Goal: Information Seeking & Learning: Learn about a topic

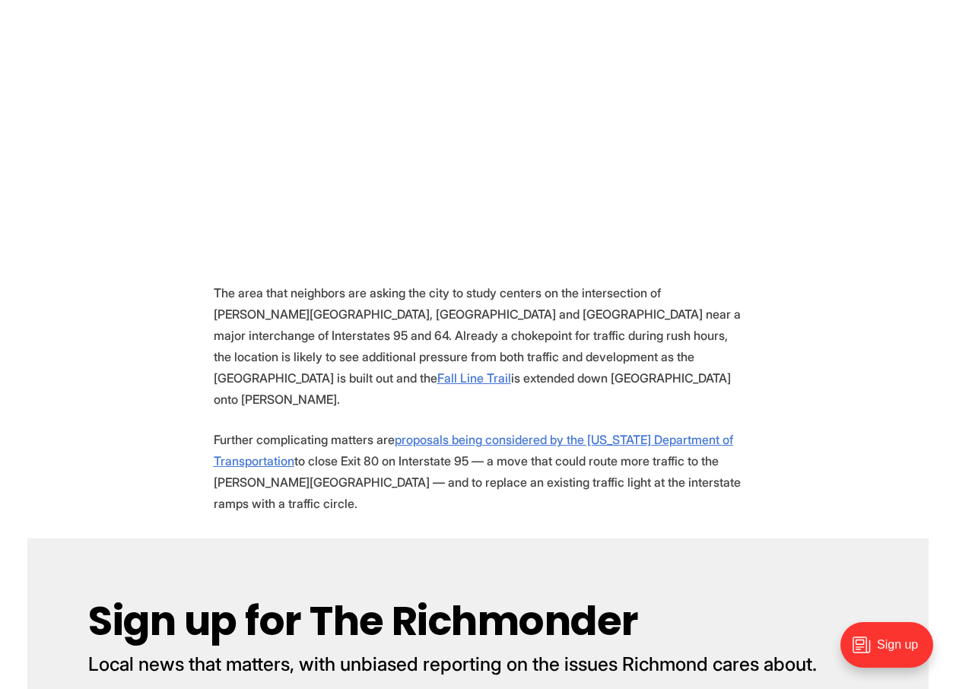
scroll to position [1202, 0]
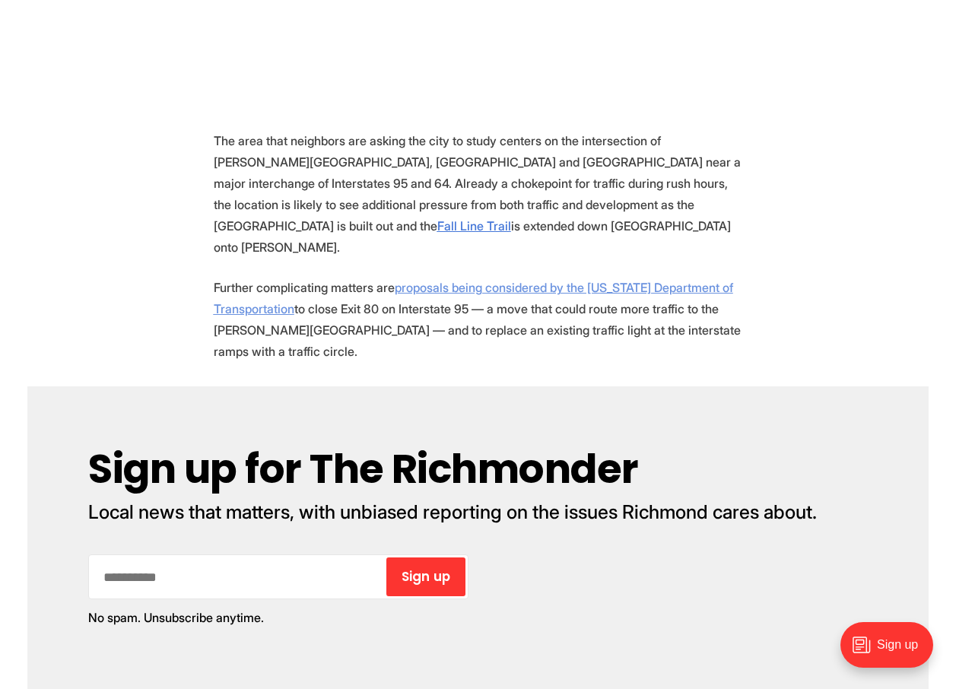
click at [457, 280] on u "proposals being considered by the [US_STATE] Department of Transportation" at bounding box center [474, 298] width 520 height 37
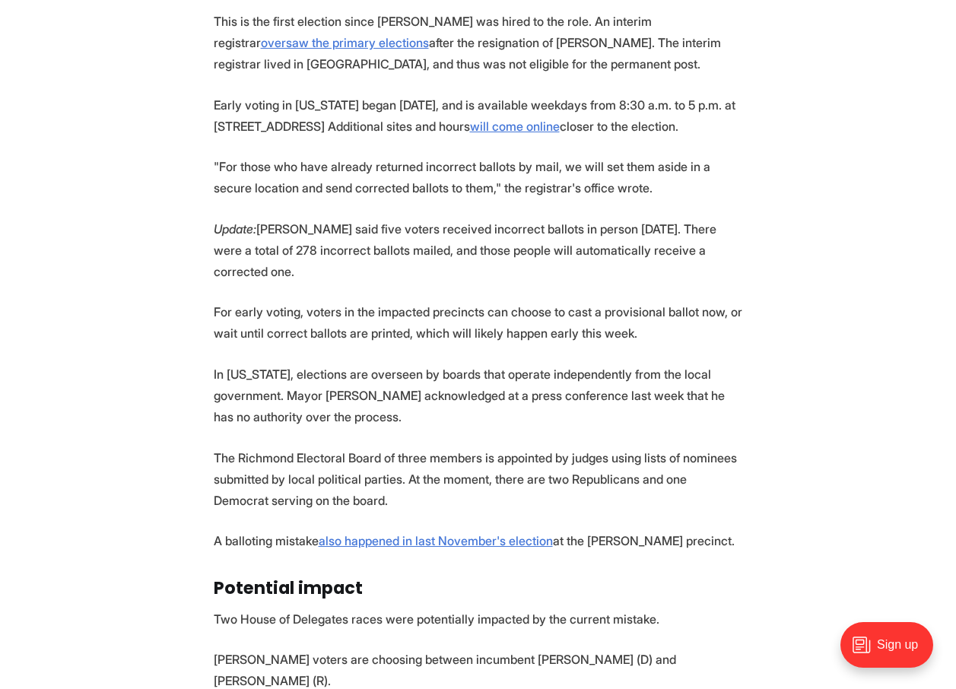
scroll to position [1369, 0]
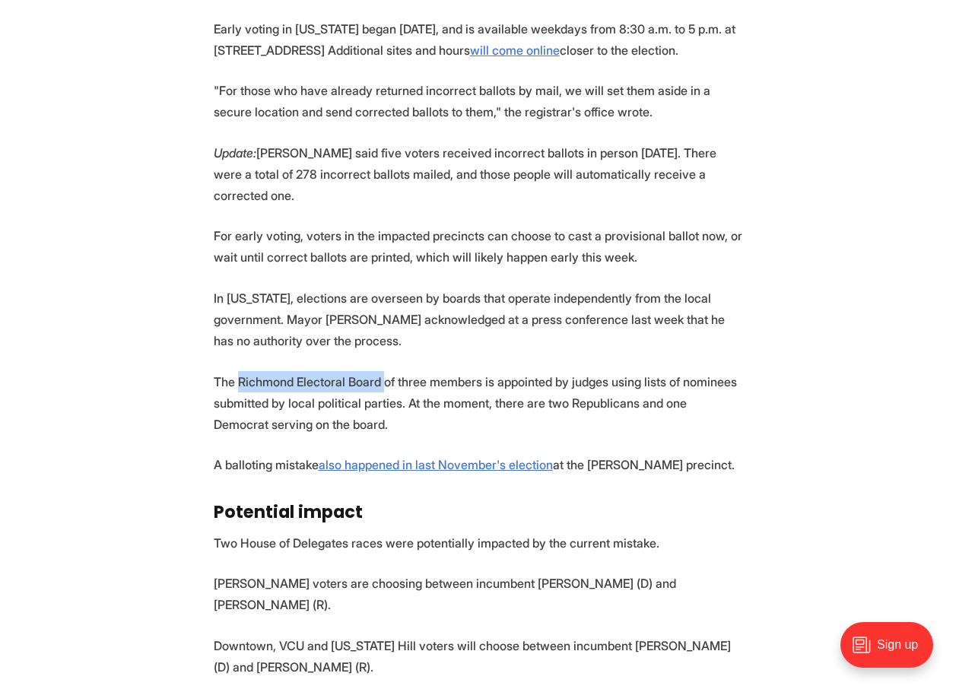
drag, startPoint x: 239, startPoint y: 325, endPoint x: 384, endPoint y: 324, distance: 145.3
click at [384, 371] on p "The Richmond Electoral Board of three members is appointed by judges using list…" at bounding box center [478, 403] width 529 height 64
copy p "Richmond Electoral Board"
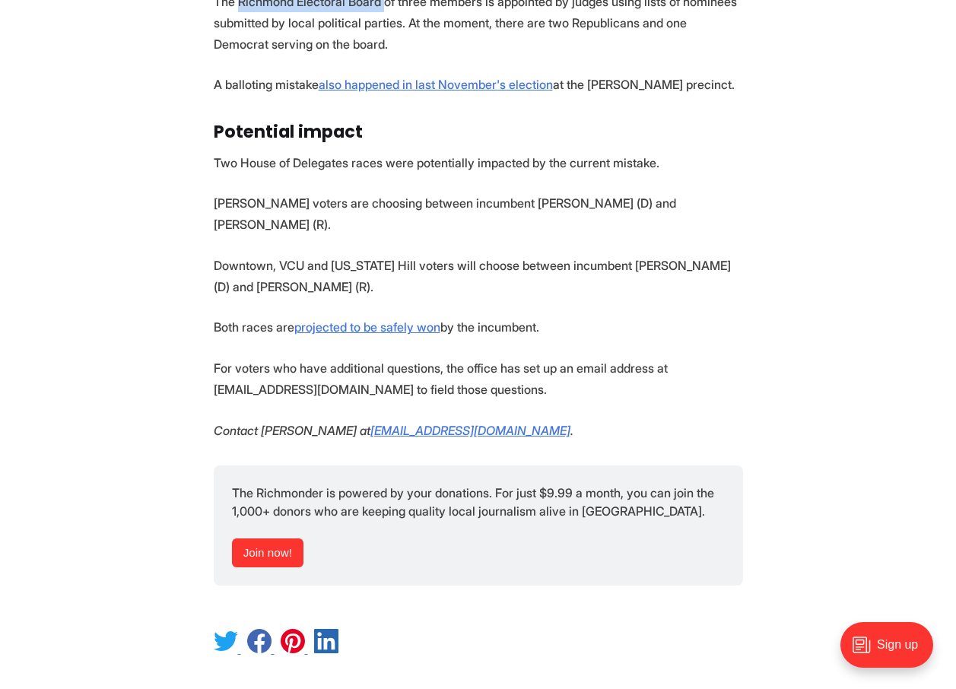
scroll to position [1445, 0]
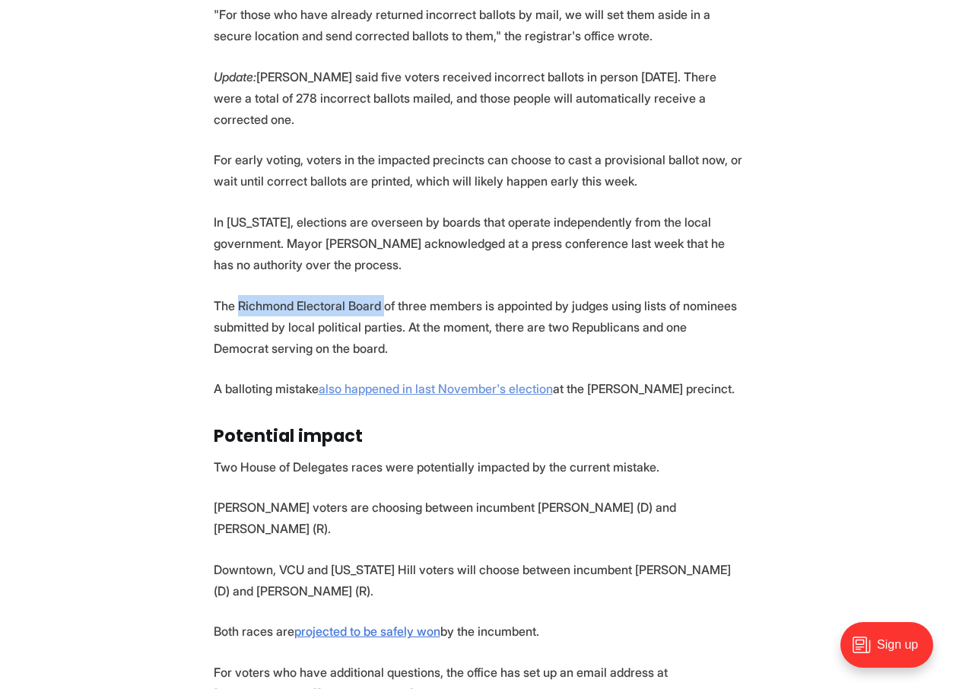
click at [434, 381] on link "also happened in last November's election" at bounding box center [436, 388] width 234 height 15
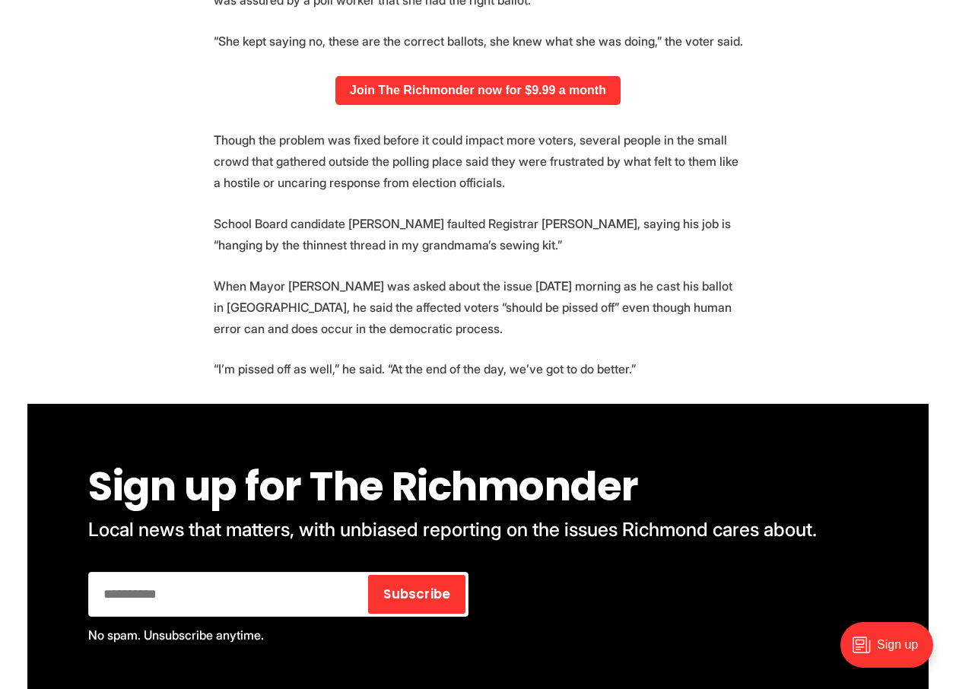
scroll to position [1613, 0]
